Goal: Check status: Check status

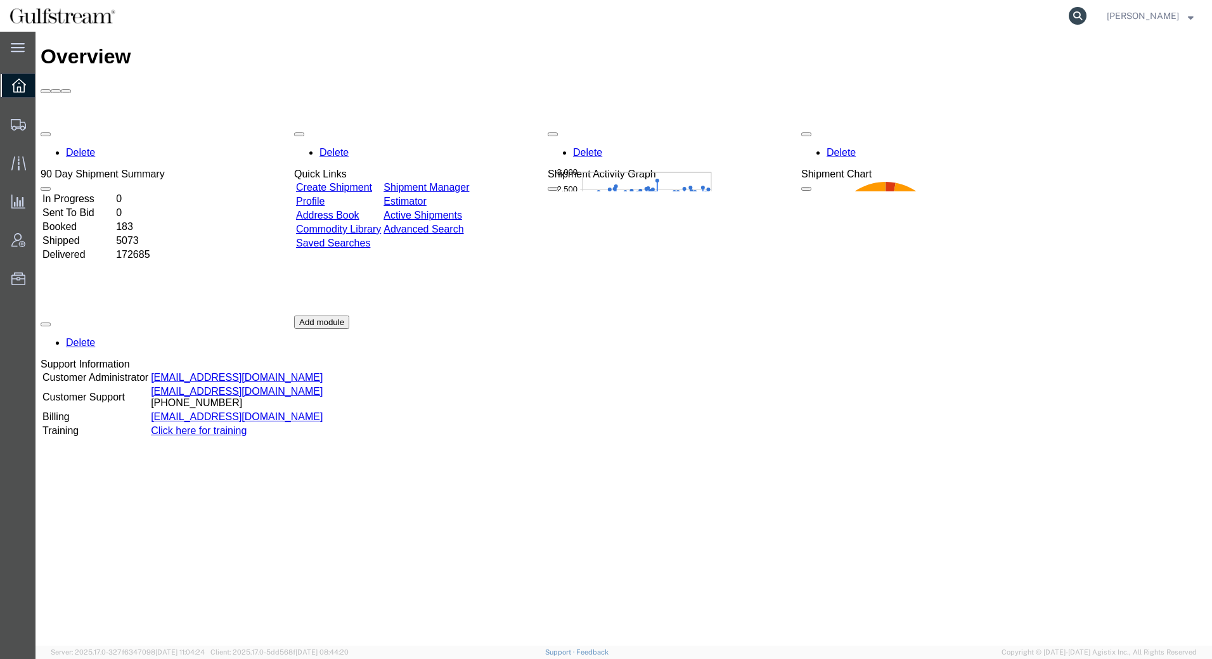
click at [1078, 15] on icon at bounding box center [1077, 16] width 18 height 18
paste input "PSJ299881"
click at [1081, 16] on icon at bounding box center [1077, 16] width 18 height 18
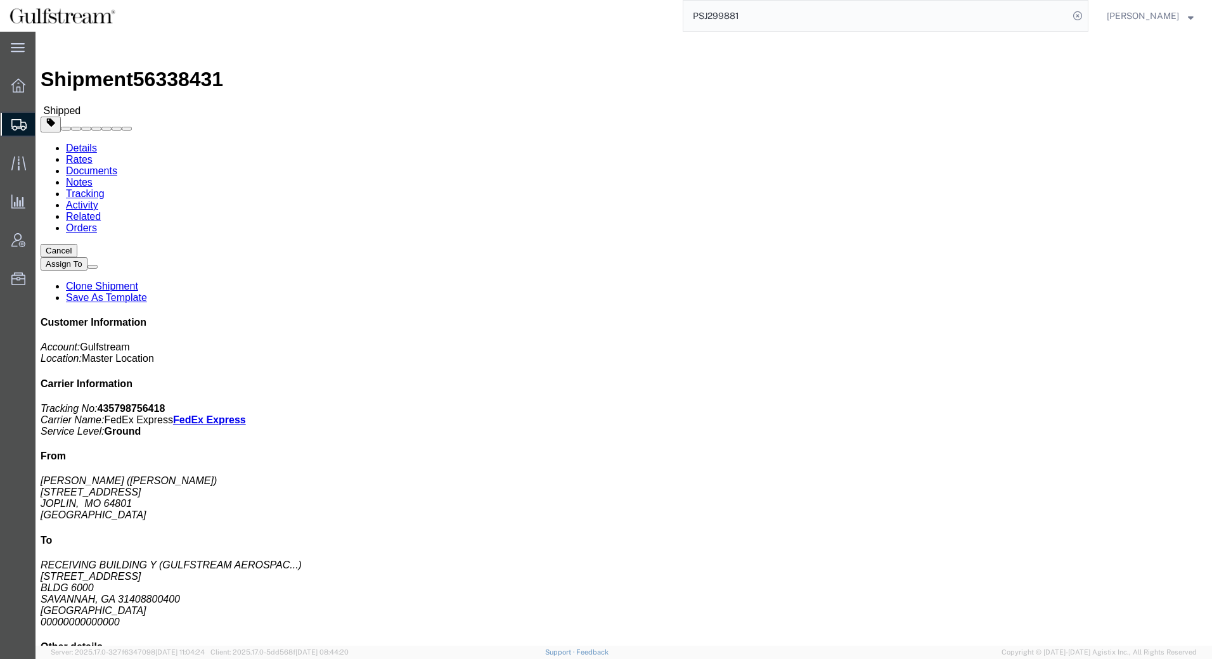
click link "Rates"
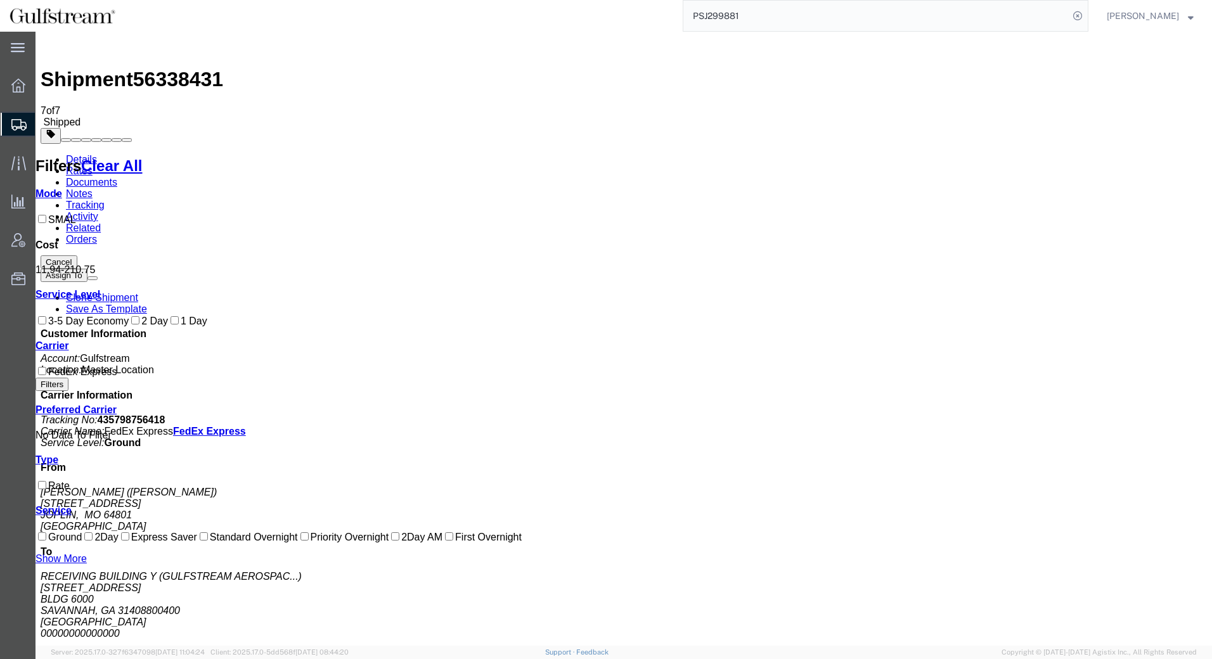
click at [117, 177] on link "Documents" at bounding box center [91, 182] width 51 height 11
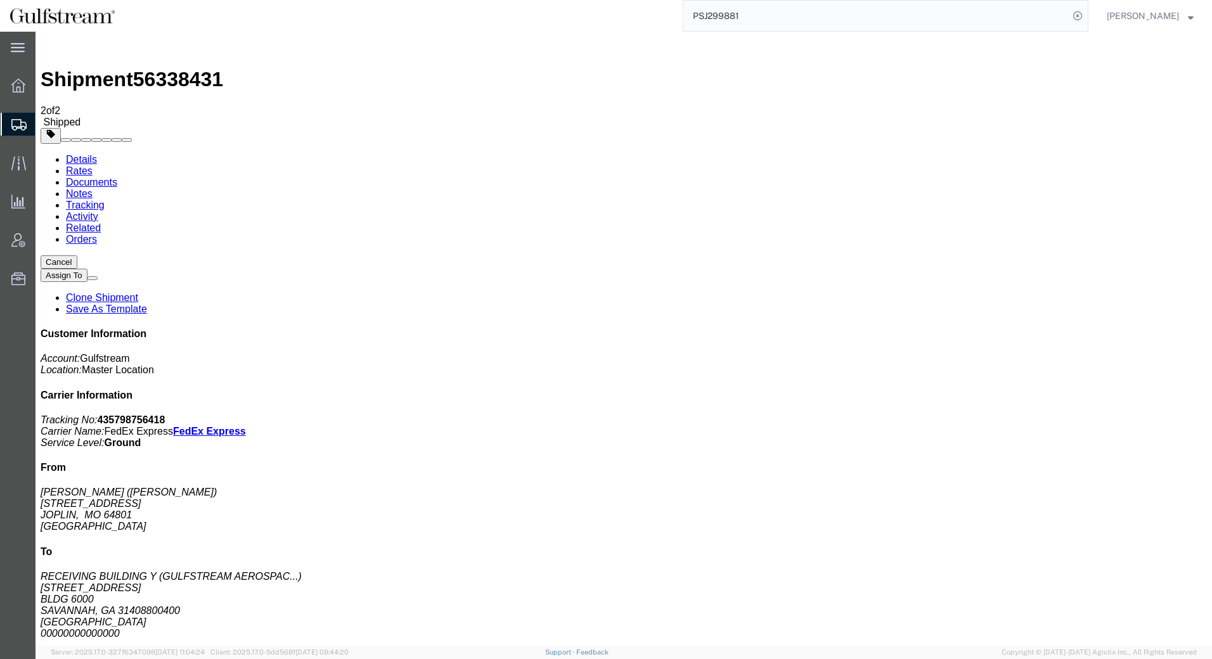
click at [98, 211] on link "Activity" at bounding box center [82, 216] width 32 height 11
click at [93, 165] on link "Rates" at bounding box center [79, 170] width 27 height 11
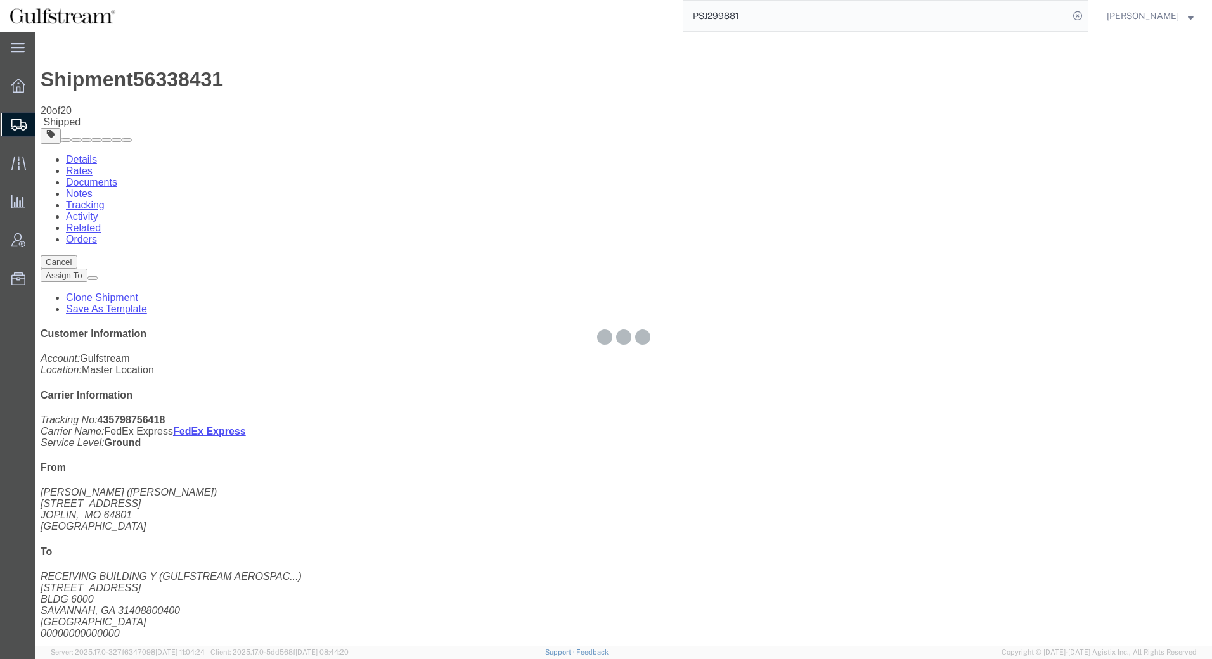
click at [78, 81] on div at bounding box center [623, 339] width 1176 height 614
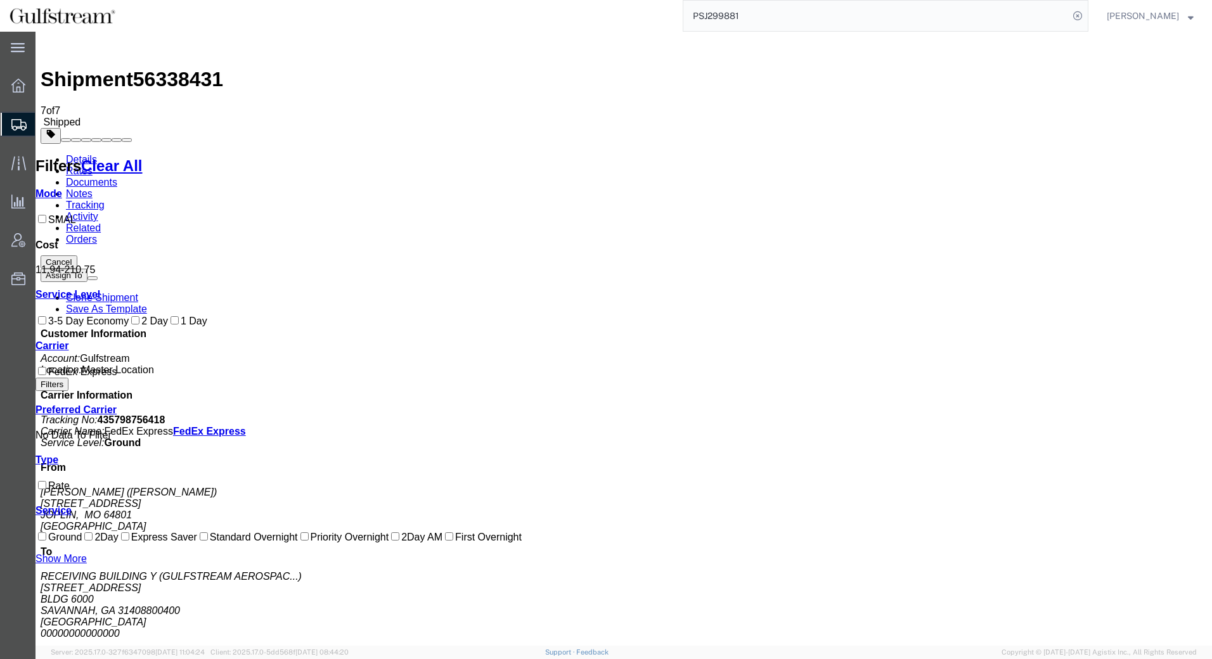
click at [86, 154] on link "Details" at bounding box center [81, 159] width 31 height 11
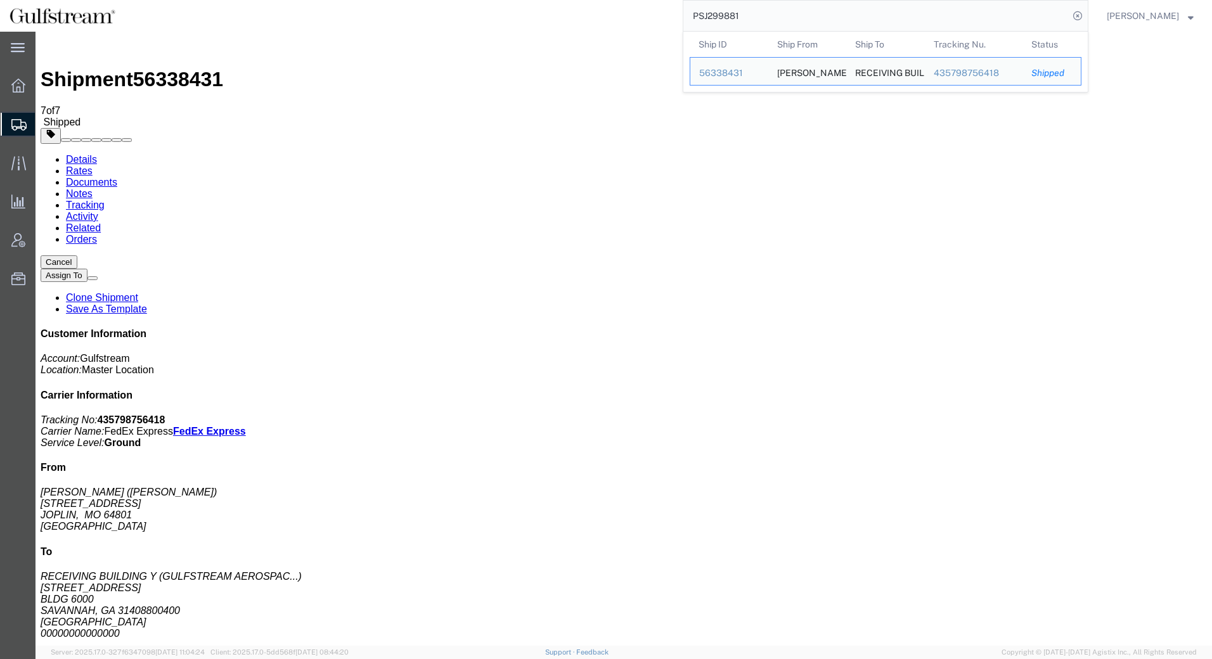
drag, startPoint x: 817, startPoint y: 15, endPoint x: 352, endPoint y: 20, distance: 464.6
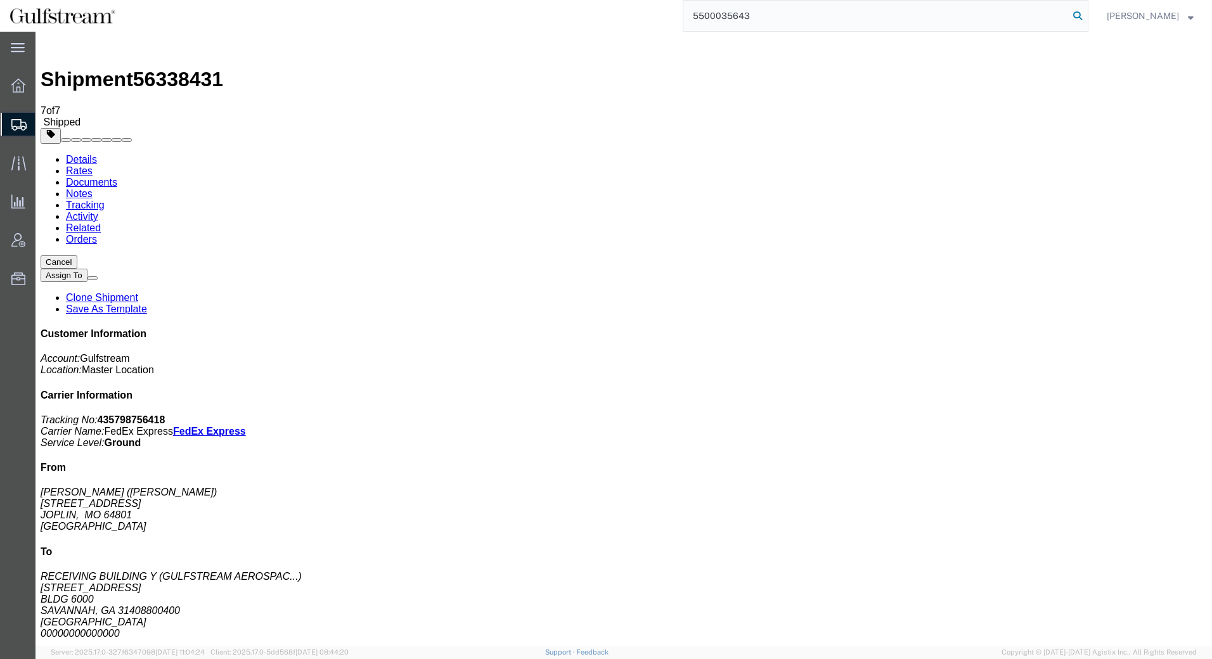
type input "5500035643"
click at [1082, 16] on icon at bounding box center [1077, 16] width 18 height 18
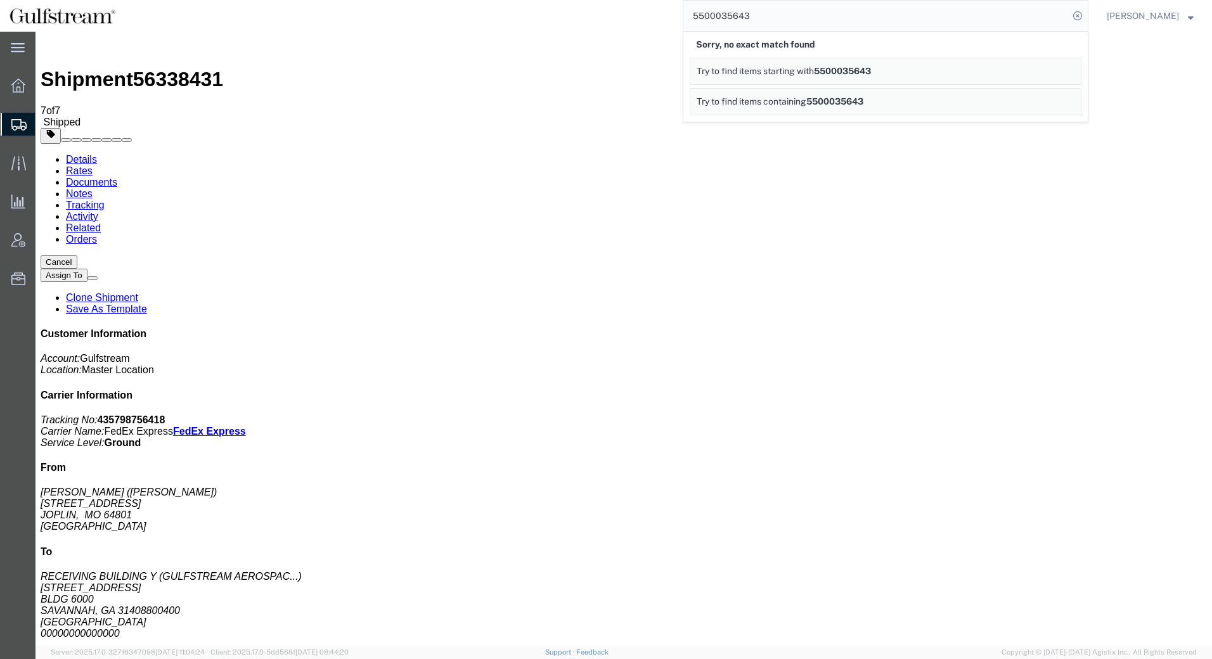
click div "Leg 1 - Small Parcel"
